Goal: Task Accomplishment & Management: Complete application form

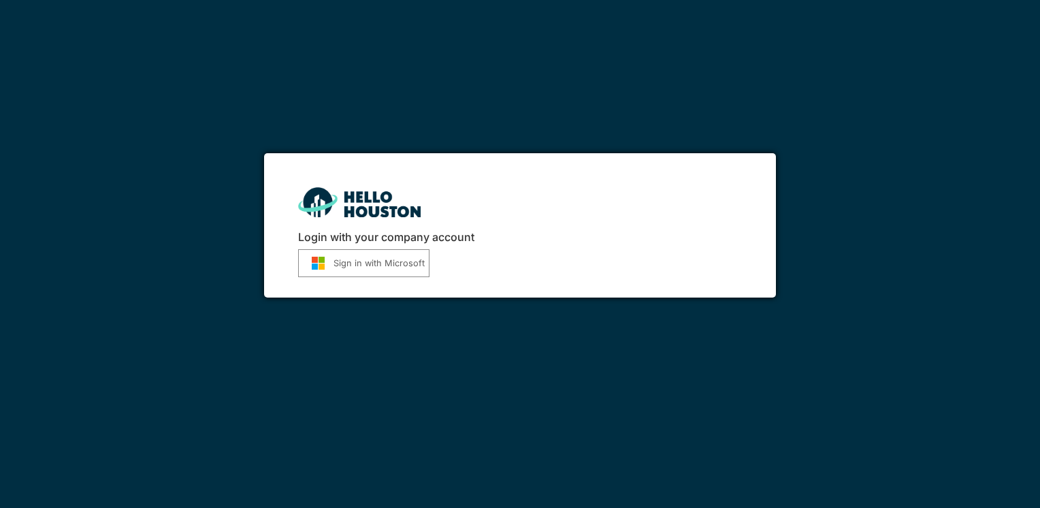
click at [368, 259] on button "Sign in with Microsoft" at bounding box center [363, 263] width 131 height 28
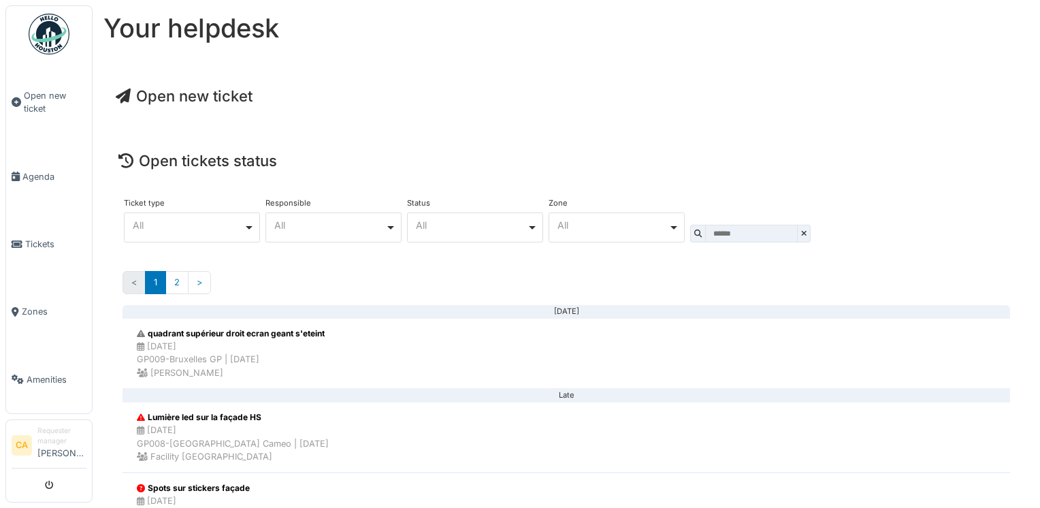
click at [150, 104] on span "Open new ticket" at bounding box center [184, 96] width 137 height 18
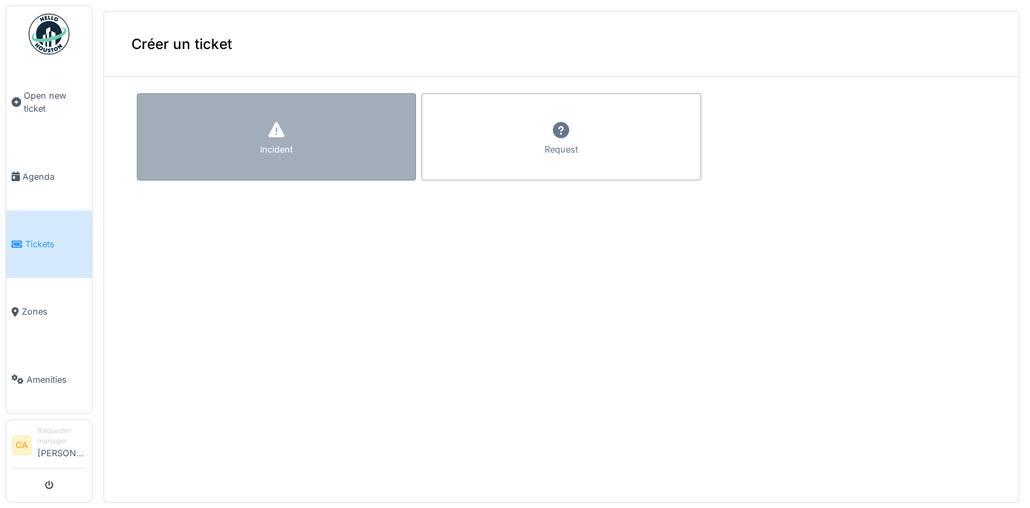
click at [258, 122] on div "Incident" at bounding box center [276, 136] width 279 height 87
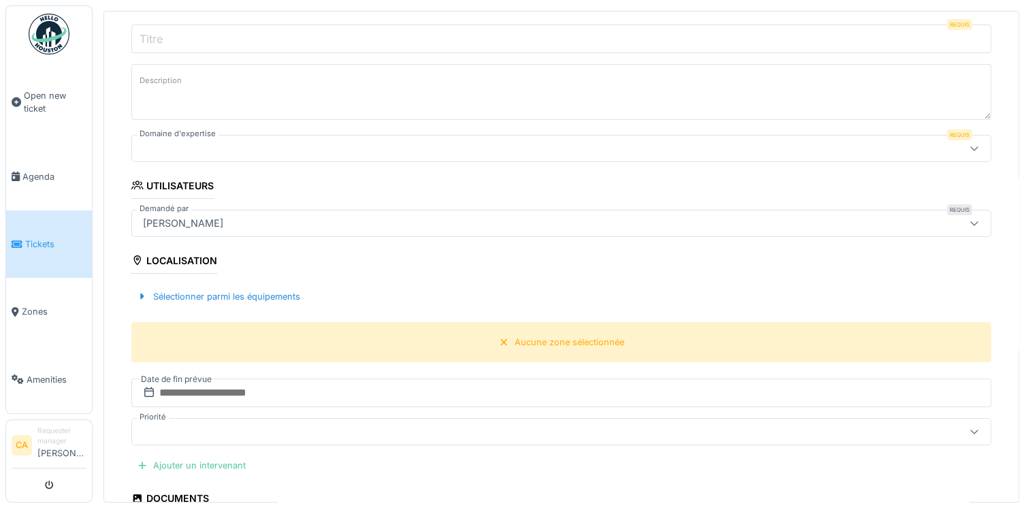
scroll to position [204, 0]
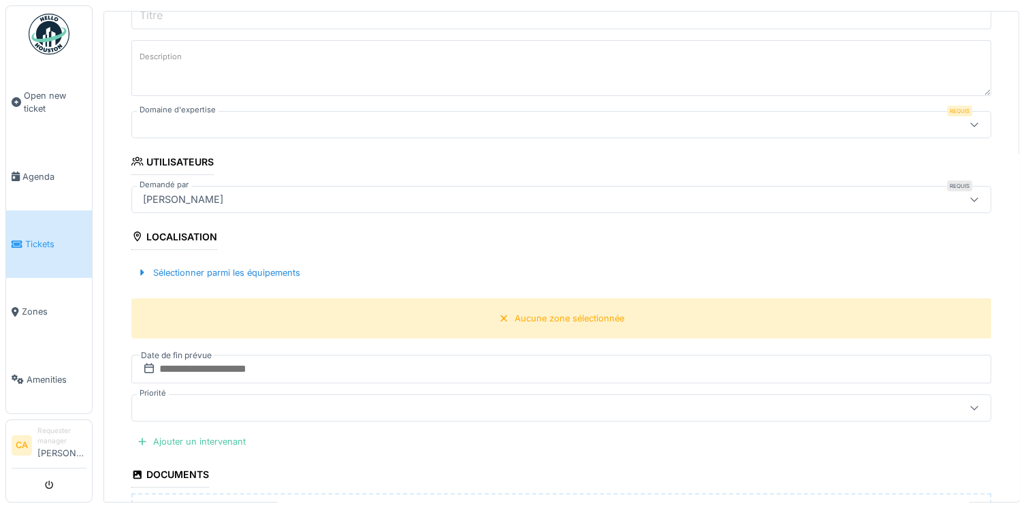
click at [319, 416] on div at bounding box center [561, 407] width 860 height 27
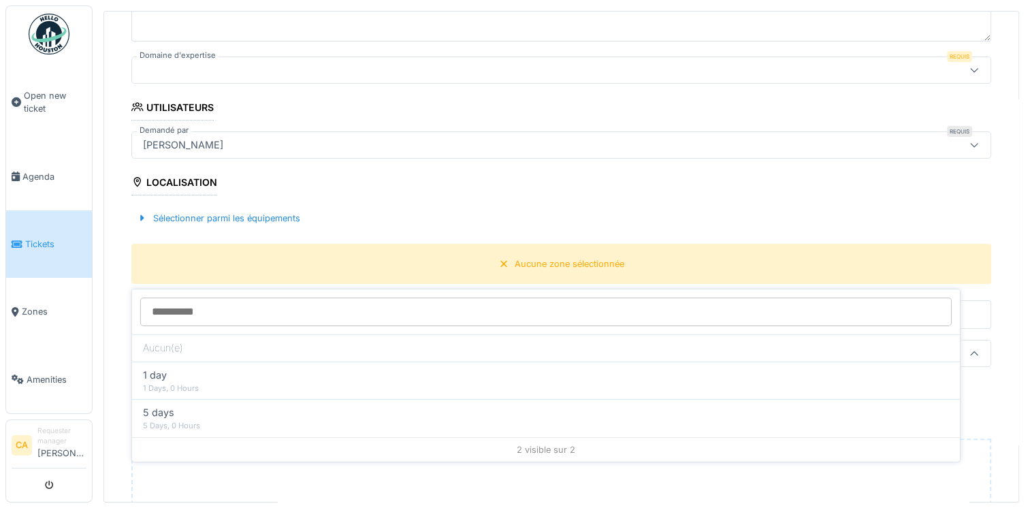
scroll to position [353, 0]
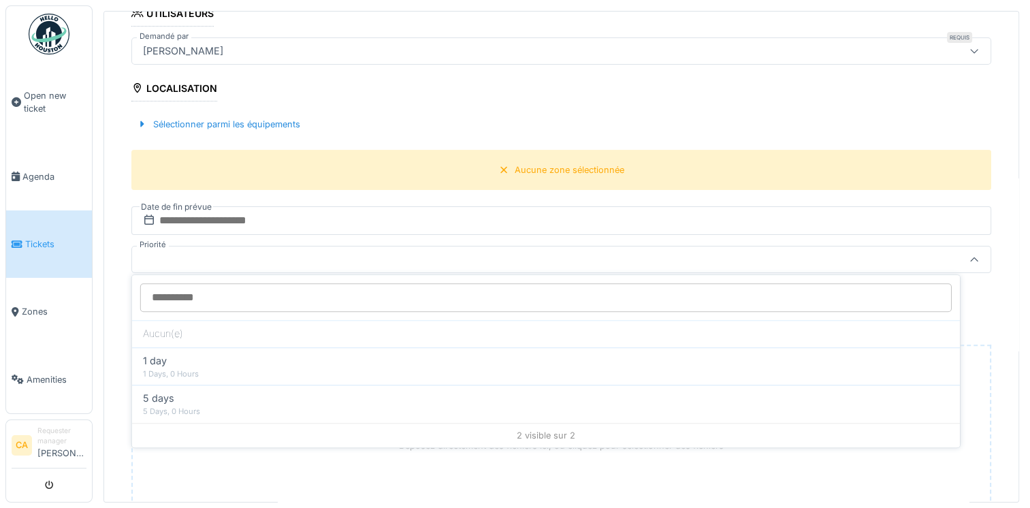
click at [257, 258] on div at bounding box center [514, 259] width 752 height 15
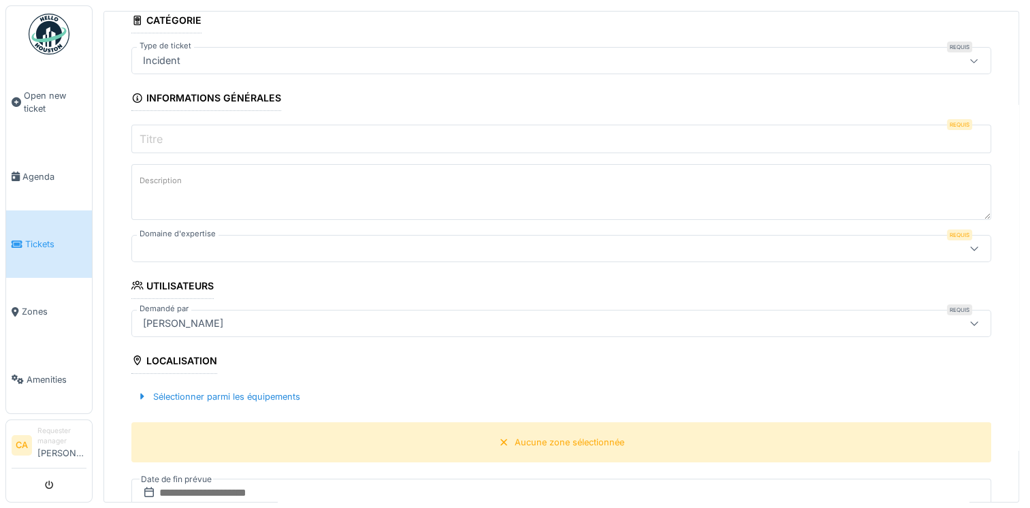
click at [286, 245] on div at bounding box center [514, 248] width 752 height 15
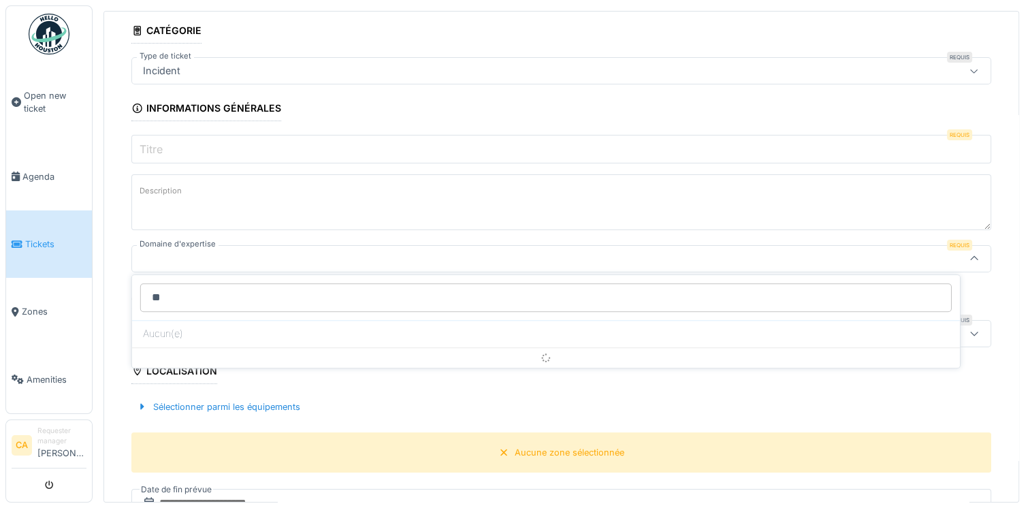
type input "*"
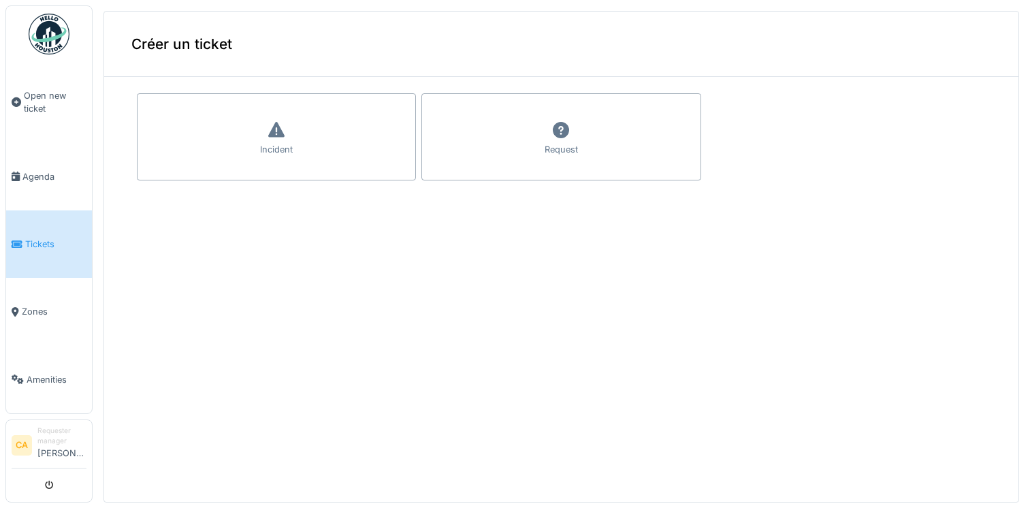
scroll to position [3, 0]
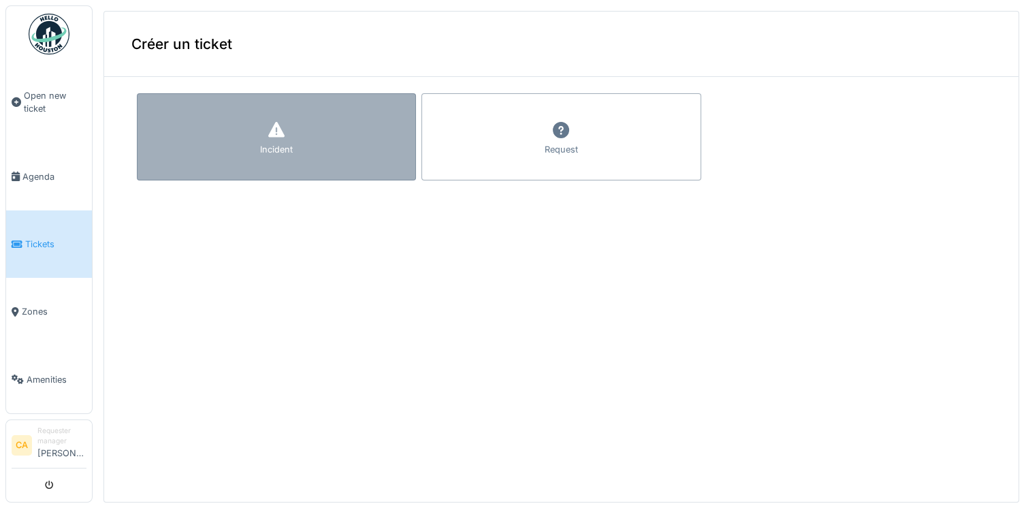
click at [305, 131] on div "Incident" at bounding box center [276, 136] width 279 height 87
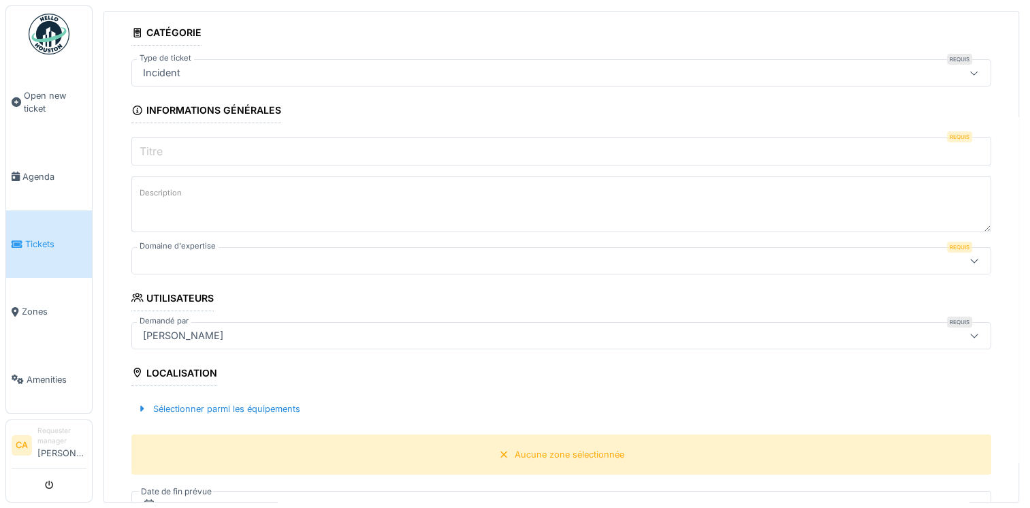
click at [347, 266] on div at bounding box center [561, 260] width 860 height 27
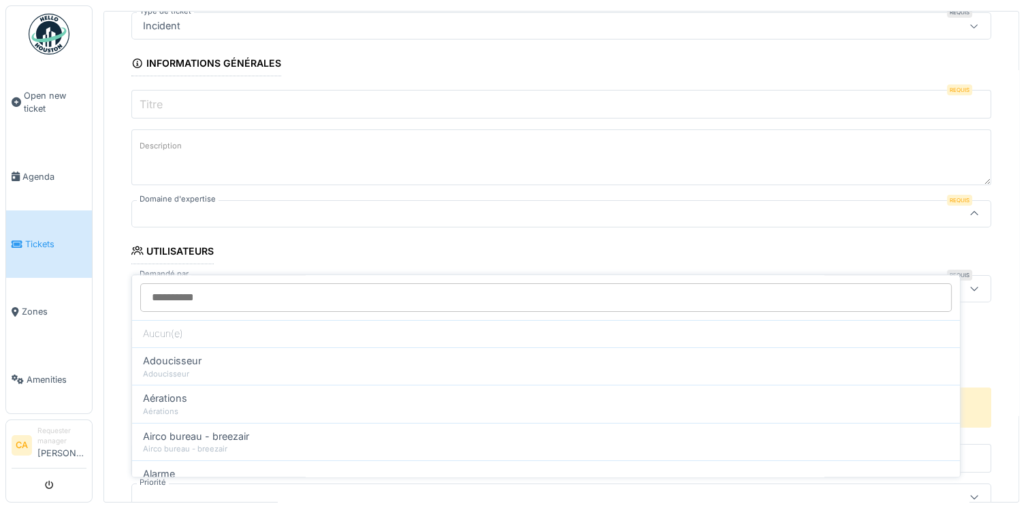
scroll to position [206, 0]
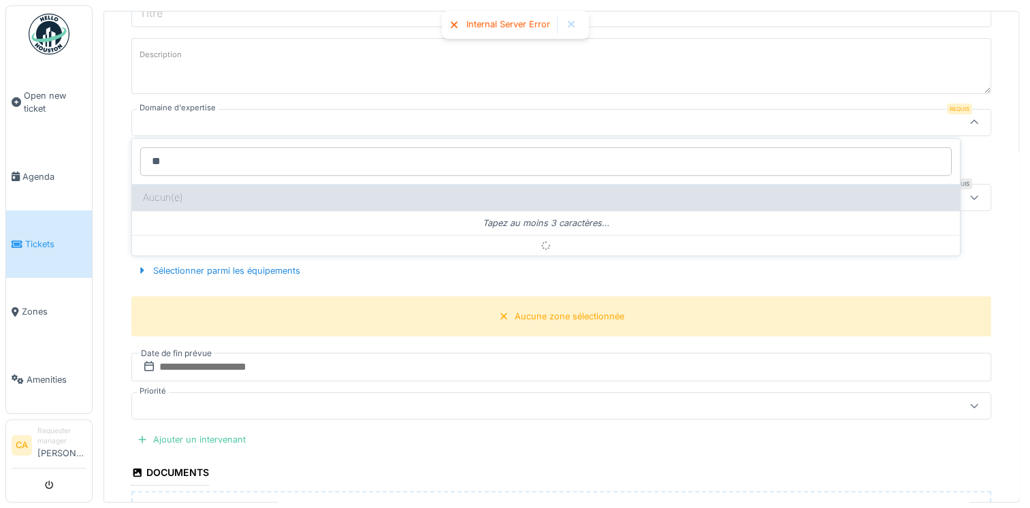
type input "*"
type input "***"
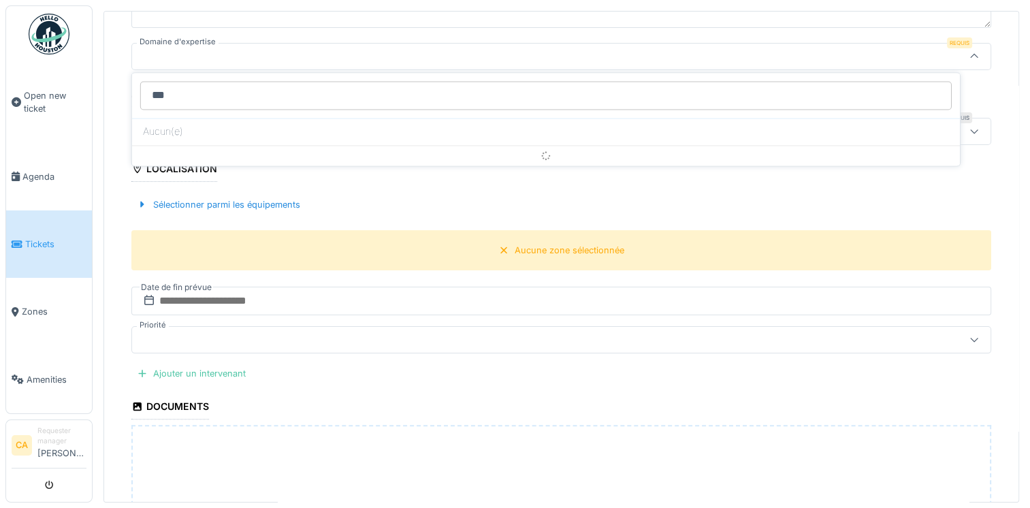
scroll to position [0, 0]
